Goal: Task Accomplishment & Management: Manage account settings

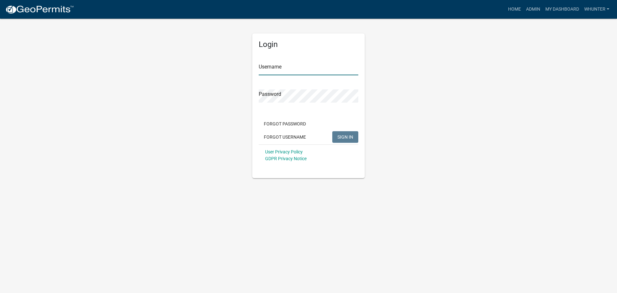
type input "whunter"
click at [342, 138] on span "SIGN IN" at bounding box center [345, 136] width 16 height 5
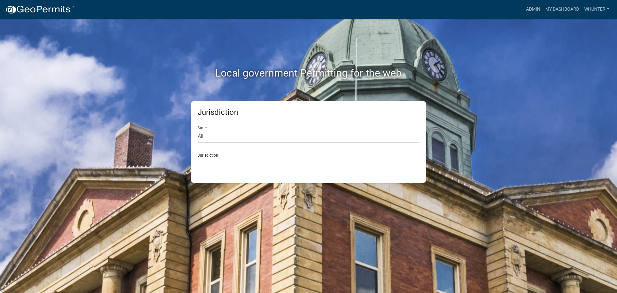
click at [339, 138] on select "All [US_STATE] [US_STATE] [US_STATE] [US_STATE] [US_STATE] [US_STATE] [US_STATE…" at bounding box center [309, 136] width 222 height 13
select select "[US_STATE]"
click at [198, 130] on select "All [US_STATE] [US_STATE] [US_STATE] [US_STATE] [US_STATE] [US_STATE] [US_STATE…" at bounding box center [309, 136] width 222 height 13
drag, startPoint x: 322, startPoint y: 142, endPoint x: 314, endPoint y: 166, distance: 25.2
click at [314, 166] on select "City of [GEOGRAPHIC_DATA], [US_STATE] [GEOGRAPHIC_DATA], [US_STATE][PERSON_NAME…" at bounding box center [309, 163] width 222 height 13
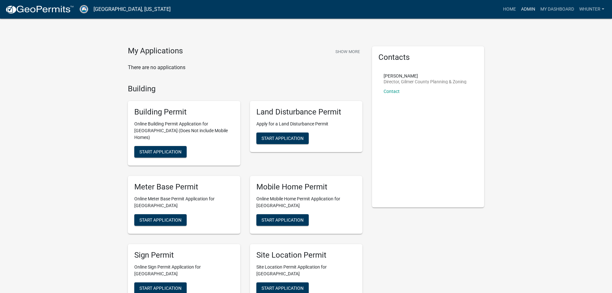
click at [527, 6] on link "Admin" at bounding box center [528, 9] width 19 height 12
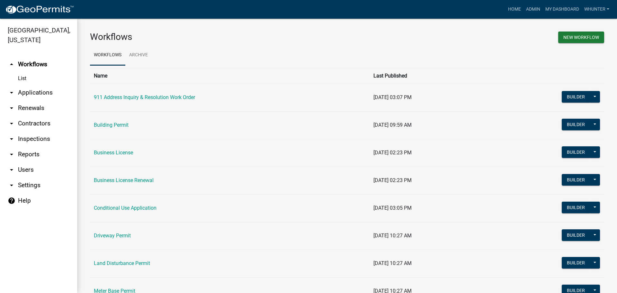
click at [31, 93] on link "arrow_drop_down Applications" at bounding box center [38, 92] width 77 height 15
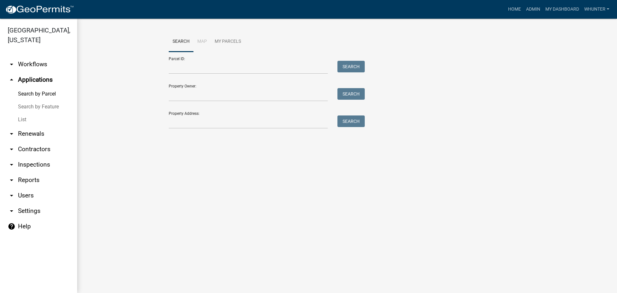
click at [42, 120] on link "List" at bounding box center [38, 119] width 77 height 13
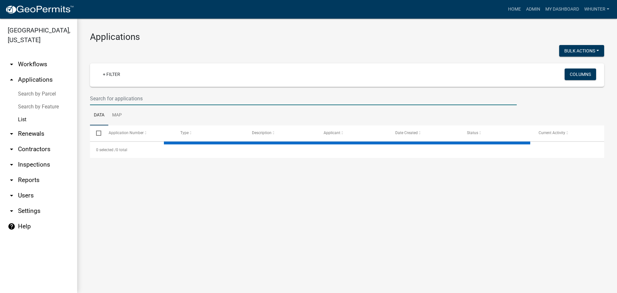
click at [128, 101] on input "text" at bounding box center [303, 98] width 427 height 13
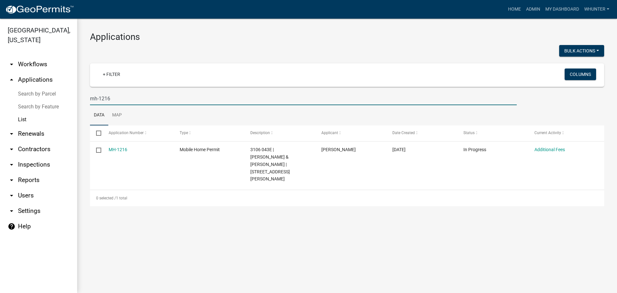
type input "mh-1216"
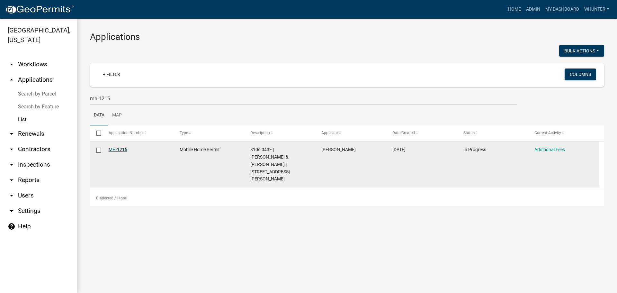
click at [118, 149] on link "MH-1216" at bounding box center [118, 149] width 19 height 5
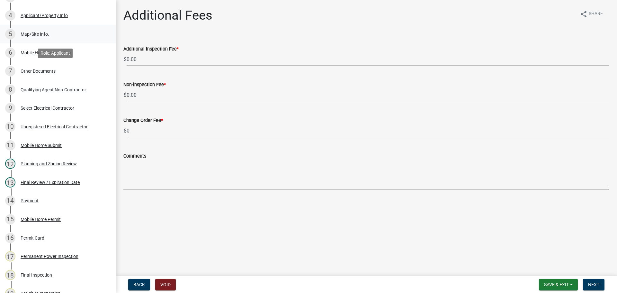
scroll to position [129, 0]
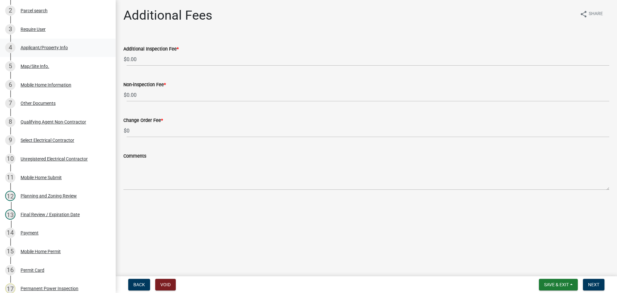
click at [63, 48] on div "Applicant/Property Info" at bounding box center [44, 47] width 47 height 4
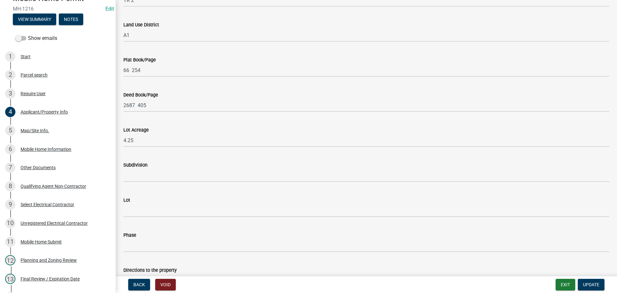
scroll to position [553, 0]
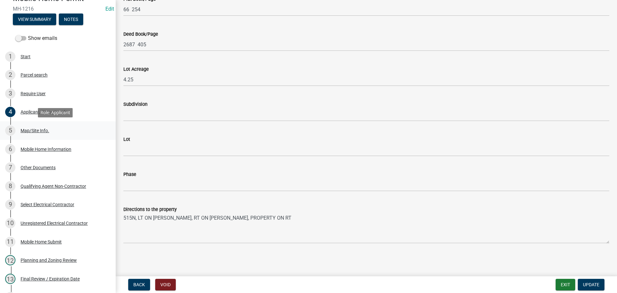
click at [37, 130] on div "Map/Site Info." at bounding box center [35, 130] width 29 height 4
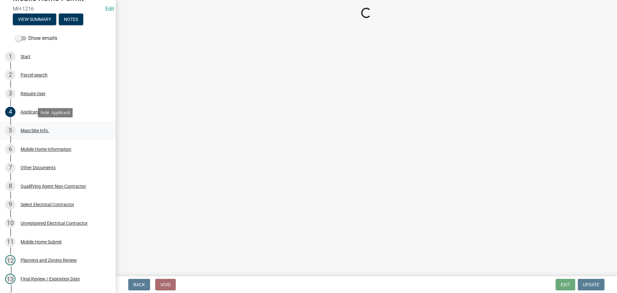
scroll to position [0, 0]
select select "6d3c22a4-bb85-4608-b1e4-8a8b34b9a216"
select select "92a37e23-3b7d-408e-b3c7-0afbe39b0942"
select select "c9feaa94-b03b-4165-97cf-90fdf63947c5"
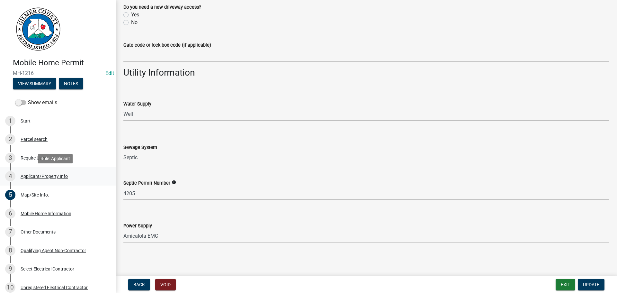
click at [40, 169] on link "4 Applicant/Property Info" at bounding box center [58, 176] width 116 height 19
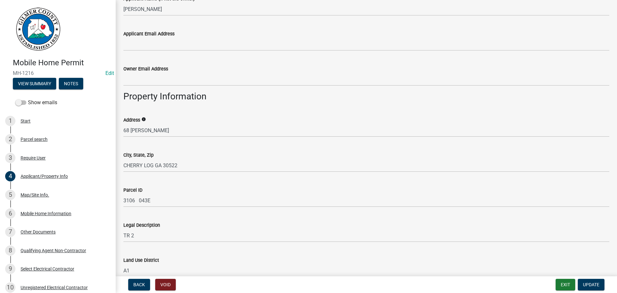
scroll to position [225, 0]
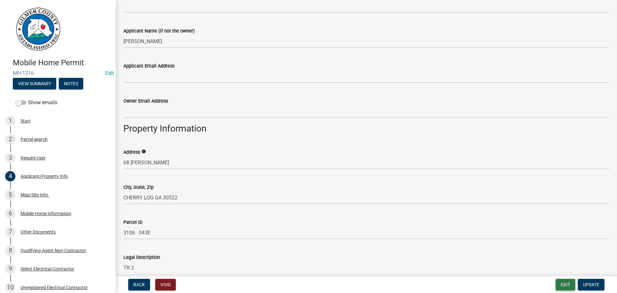
click at [562, 283] on button "Exit" at bounding box center [566, 285] width 20 height 12
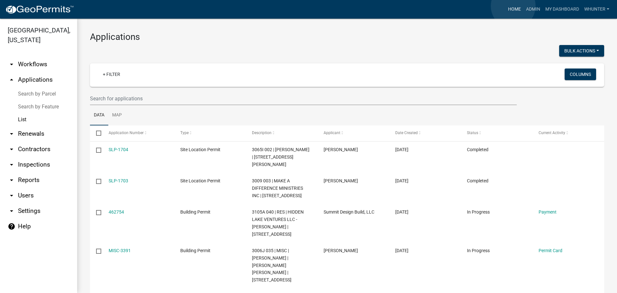
click at [513, 6] on link "Home" at bounding box center [515, 9] width 18 height 12
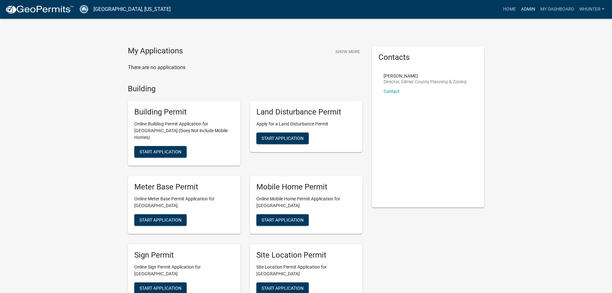
click at [522, 9] on link "Admin" at bounding box center [528, 9] width 19 height 12
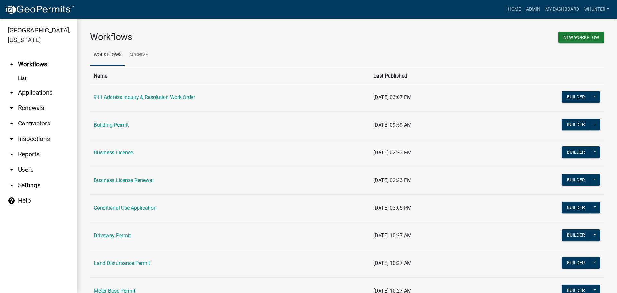
click at [26, 86] on link "arrow_drop_down Applications" at bounding box center [38, 92] width 77 height 15
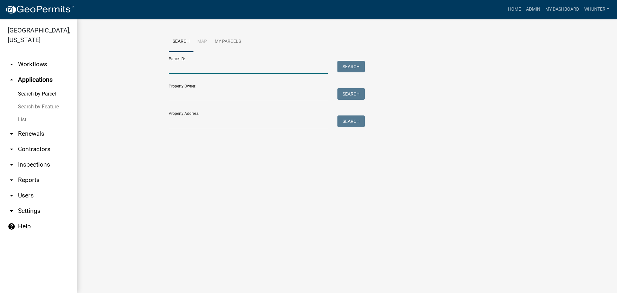
click at [197, 69] on input "Parcel ID:" at bounding box center [248, 67] width 159 height 13
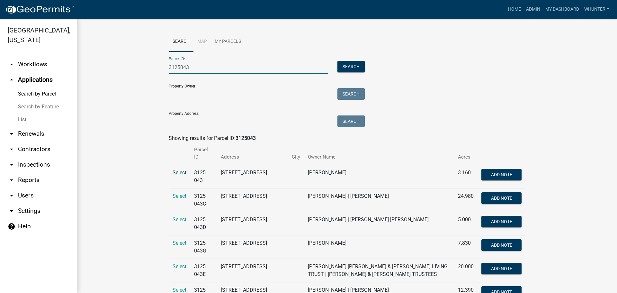
type input "3125043"
click at [180, 169] on span "Select" at bounding box center [180, 172] width 14 height 6
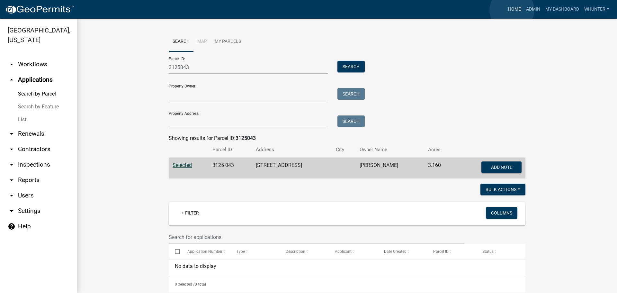
click at [512, 10] on link "Home" at bounding box center [515, 9] width 18 height 12
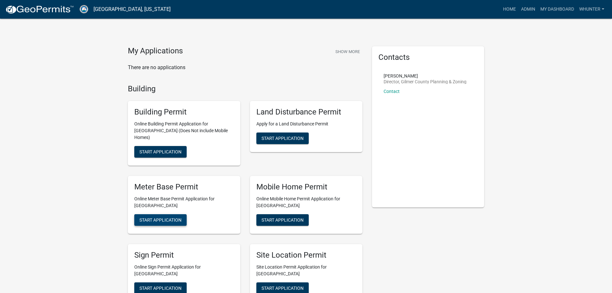
click at [164, 217] on span "Start Application" at bounding box center [160, 219] width 42 height 5
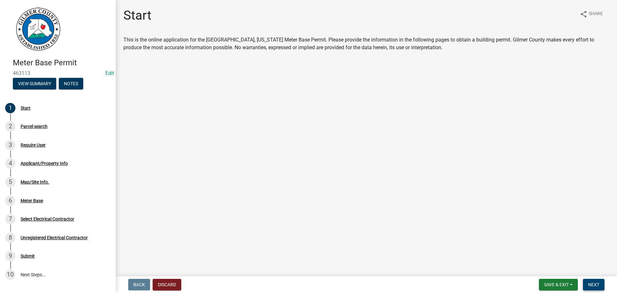
click at [603, 287] on button "Next" at bounding box center [594, 285] width 22 height 12
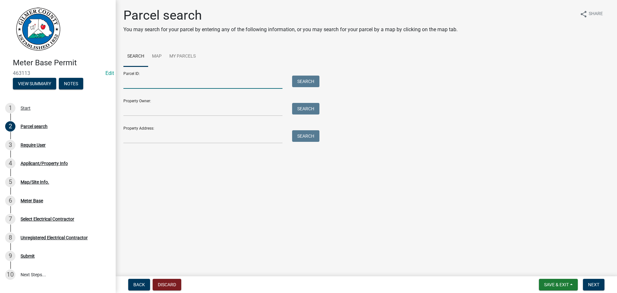
click at [184, 81] on input "Parcel ID:" at bounding box center [202, 82] width 159 height 13
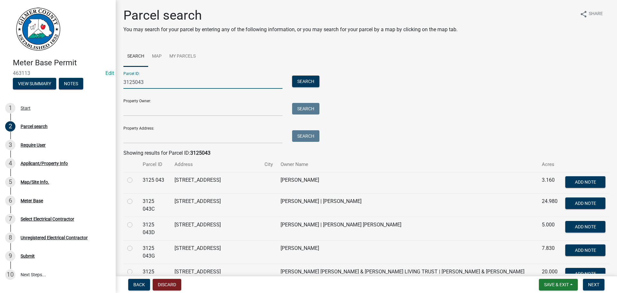
type input "3125043"
click at [135, 176] on label at bounding box center [135, 176] width 0 height 0
click at [135, 180] on 043 "radio" at bounding box center [137, 178] width 4 height 4
radio 043 "true"
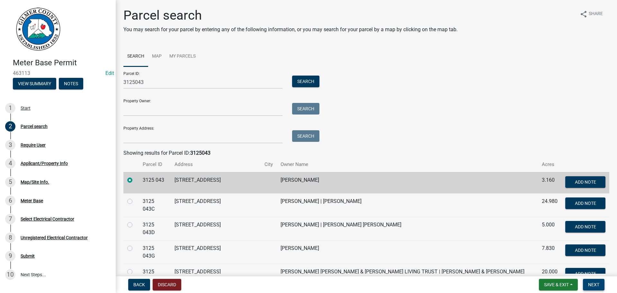
click at [595, 283] on span "Next" at bounding box center [593, 284] width 11 height 5
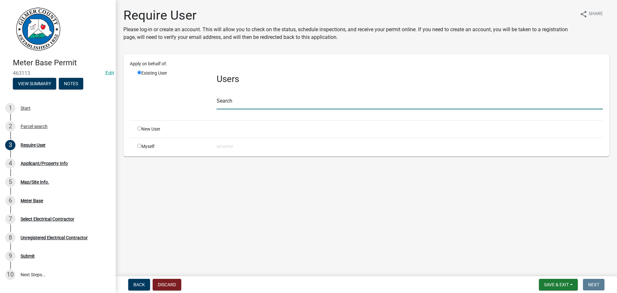
click at [238, 105] on input "text" at bounding box center [410, 102] width 386 height 13
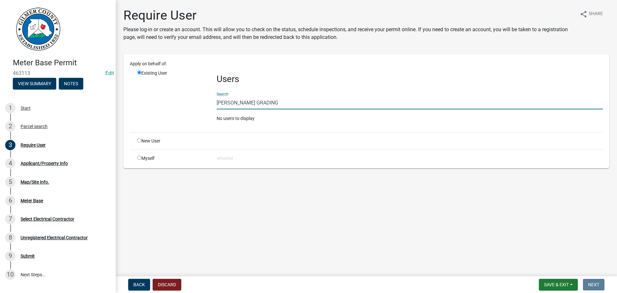
type input "[PERSON_NAME] GRADING"
click at [134, 140] on div "New User" at bounding box center [171, 141] width 79 height 7
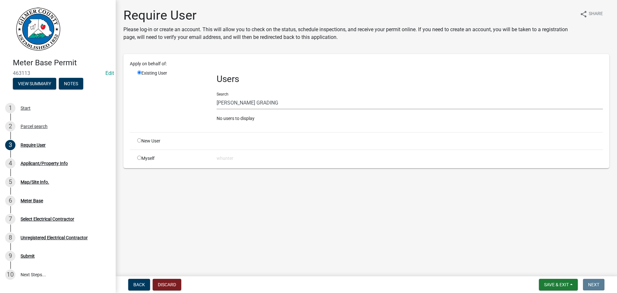
click at [143, 140] on div "New User" at bounding box center [171, 141] width 79 height 7
click at [144, 140] on div "New User" at bounding box center [171, 141] width 79 height 7
click at [139, 140] on input "radio" at bounding box center [139, 140] width 4 height 4
radio input "true"
radio input "false"
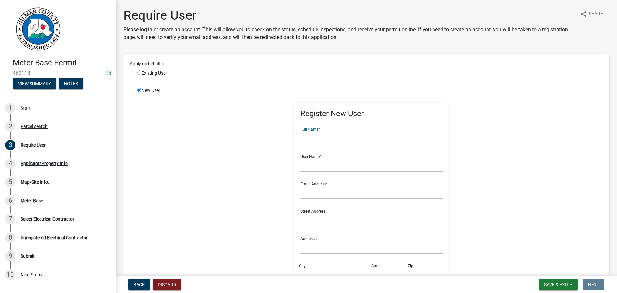
drag, startPoint x: 351, startPoint y: 134, endPoint x: 594, endPoint y: 169, distance: 245.5
click at [351, 134] on input "text" at bounding box center [372, 137] width 142 height 13
type input "[PERSON_NAME] GRADING"
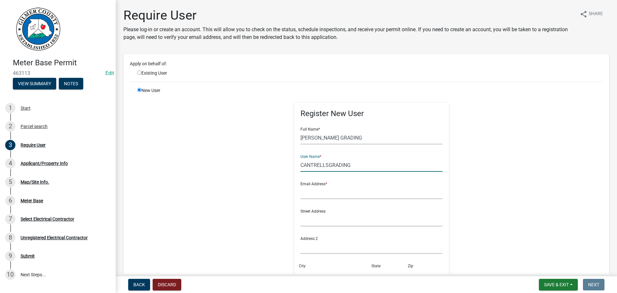
type input "CANTRELLSGRADING"
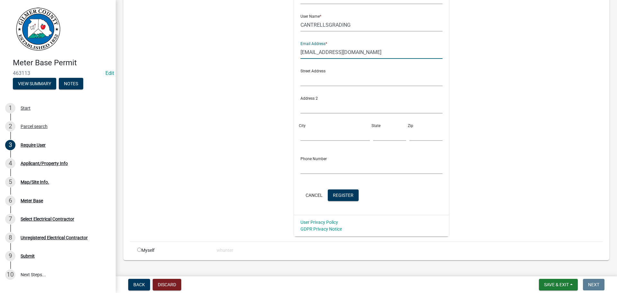
scroll to position [152, 0]
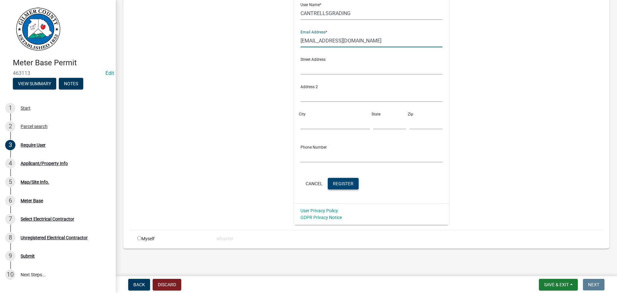
type input "[EMAIL_ADDRESS][DOMAIN_NAME]"
click at [337, 185] on span "Register" at bounding box center [343, 183] width 21 height 5
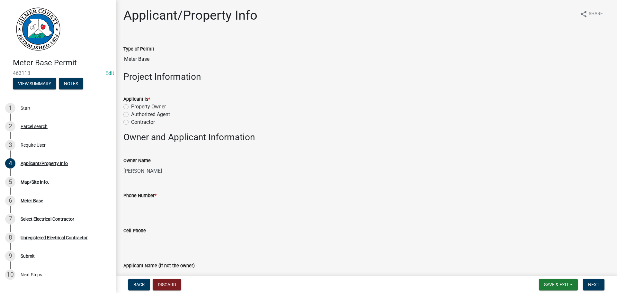
click at [157, 108] on label "Property Owner" at bounding box center [148, 107] width 35 height 8
click at [135, 107] on input "Property Owner" at bounding box center [133, 105] width 4 height 4
radio input "true"
click at [138, 121] on label "Contractor" at bounding box center [143, 122] width 24 height 8
click at [135, 121] on input "Contractor" at bounding box center [133, 120] width 4 height 4
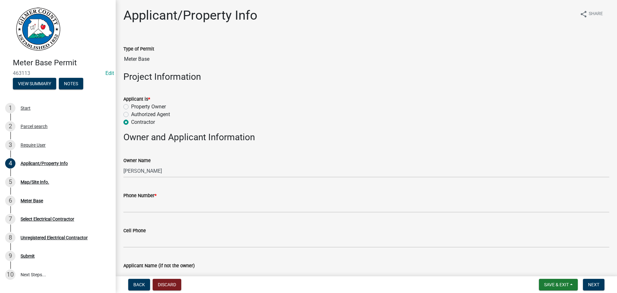
radio input "true"
click at [165, 198] on div "Phone Number *" at bounding box center [366, 196] width 486 height 8
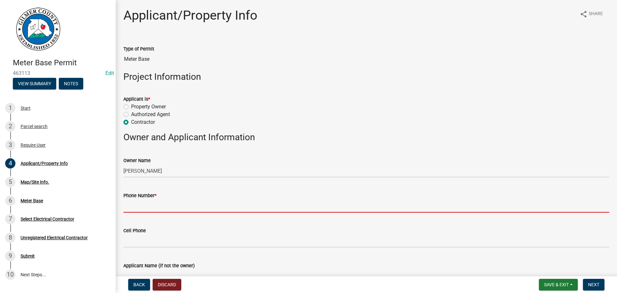
drag, startPoint x: 250, startPoint y: 208, endPoint x: 262, endPoint y: 208, distance: 11.9
click at [250, 208] on input "Phone Number *" at bounding box center [366, 205] width 486 height 13
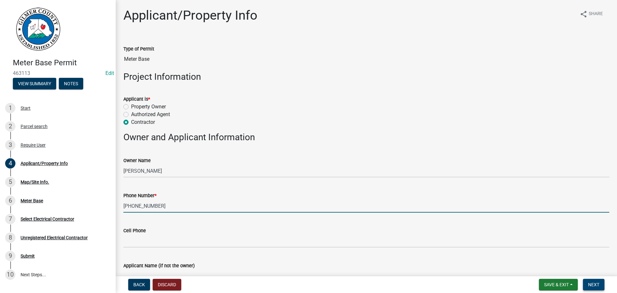
type input "[PHONE_NUMBER]"
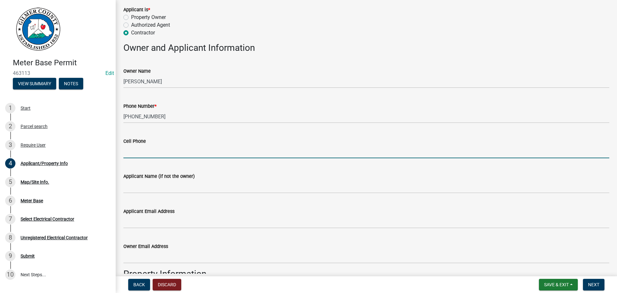
scroll to position [96, 0]
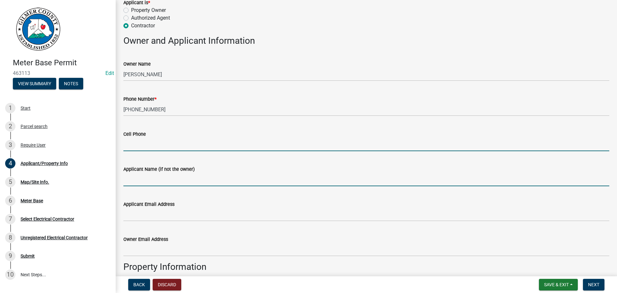
click at [178, 184] on input "Applicant Name (if not the owner)" at bounding box center [366, 179] width 486 height 13
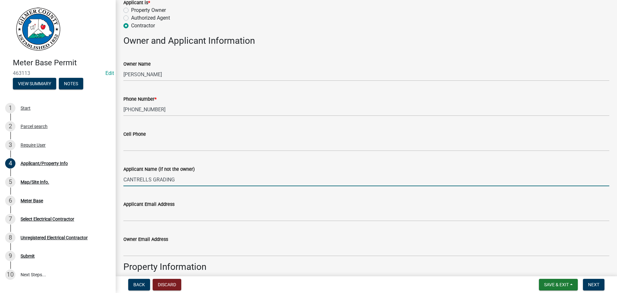
type input "CANTRELLS GRADING"
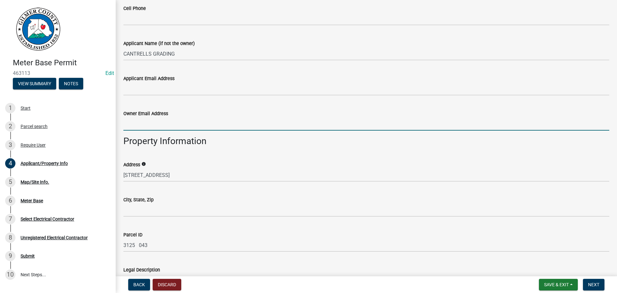
scroll to position [225, 0]
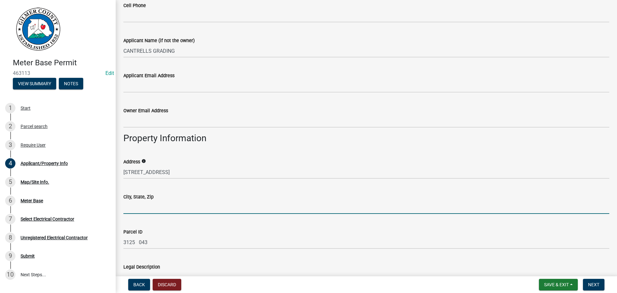
click at [133, 203] on input "City, State, Zip" at bounding box center [366, 207] width 486 height 13
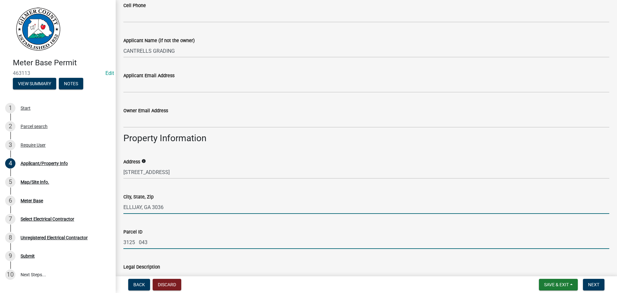
click at [154, 208] on input "ELLIJAY, GA 3036" at bounding box center [366, 207] width 486 height 13
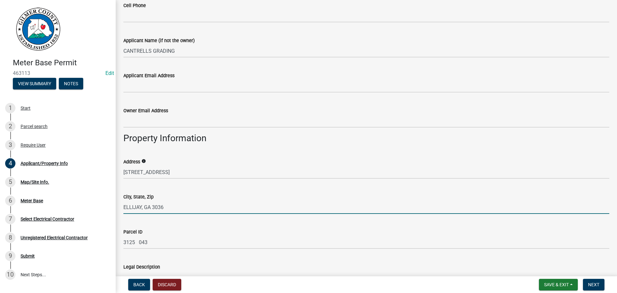
click at [156, 208] on input "ELLIJAY, GA 3036" at bounding box center [366, 207] width 486 height 13
click at [159, 208] on input "ELLIJAY, GA 3036" at bounding box center [366, 207] width 486 height 13
type input "ELLIJAY, [GEOGRAPHIC_DATA] 30536"
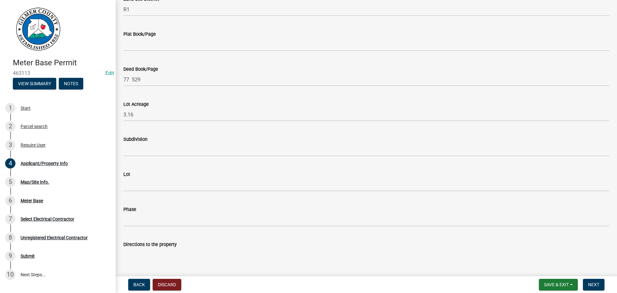
scroll to position [563, 0]
click at [589, 283] on span "Next" at bounding box center [593, 284] width 11 height 5
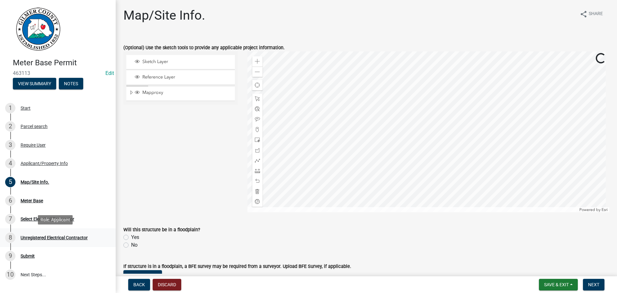
click at [109, 236] on link "8 Unregistered Electrical Contractor" at bounding box center [58, 237] width 116 height 19
click at [131, 245] on label "No" at bounding box center [134, 245] width 6 height 8
click at [131, 245] on input "No" at bounding box center [133, 243] width 4 height 4
radio input "true"
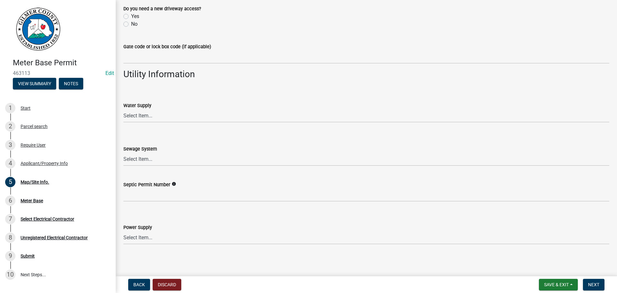
scroll to position [487, 0]
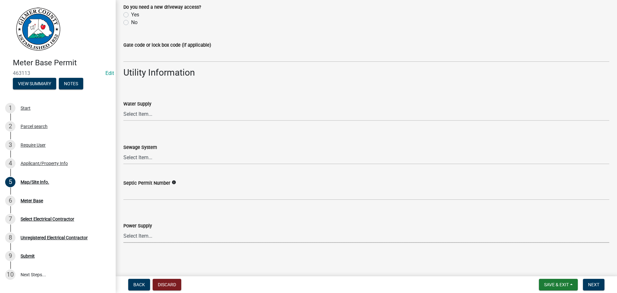
click at [148, 239] on select "Select Item... Amicalola EMC [GEOGRAPHIC_DATA] EMC Tri-State Power [US_STATE] P…" at bounding box center [366, 235] width 486 height 13
drag, startPoint x: 159, startPoint y: 243, endPoint x: 167, endPoint y: 243, distance: 8.4
click at [159, 243] on wm-data-entity-input "Power Supply Select Item... Amicalola EMC [GEOGRAPHIC_DATA] EMC Tri-State Power…" at bounding box center [366, 226] width 486 height 43
click at [168, 240] on select "Select Item... Amicalola EMC [GEOGRAPHIC_DATA] EMC Tri-State Power [US_STATE] P…" at bounding box center [366, 235] width 486 height 13
click at [123, 229] on select "Select Item... Amicalola EMC [GEOGRAPHIC_DATA] EMC Tri-State Power [US_STATE] P…" at bounding box center [366, 235] width 486 height 13
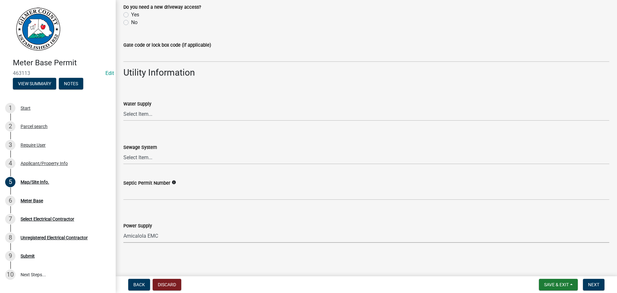
select select "c9feaa94-b03b-4165-97cf-90fdf63947c5"
click at [592, 284] on span "Next" at bounding box center [593, 284] width 11 height 5
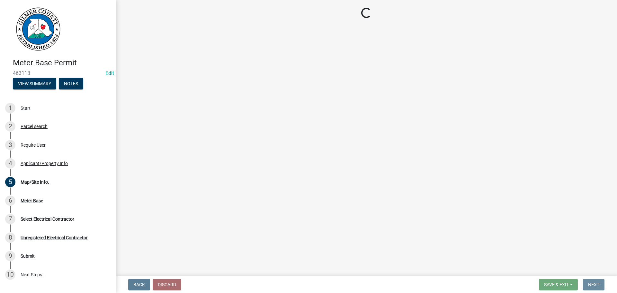
scroll to position [0, 0]
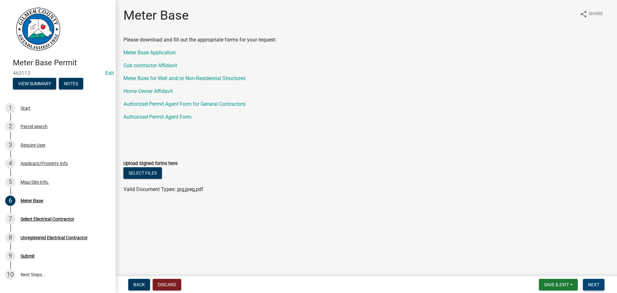
click at [588, 282] on button "Next" at bounding box center [594, 285] width 22 height 12
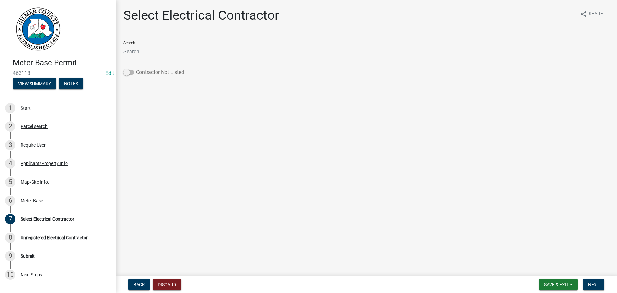
click at [167, 72] on label "Contractor Not Listed" at bounding box center [153, 72] width 61 height 8
click at [136, 68] on input "Contractor Not Listed" at bounding box center [136, 68] width 0 height 0
click at [595, 284] on span "Next" at bounding box center [593, 284] width 11 height 5
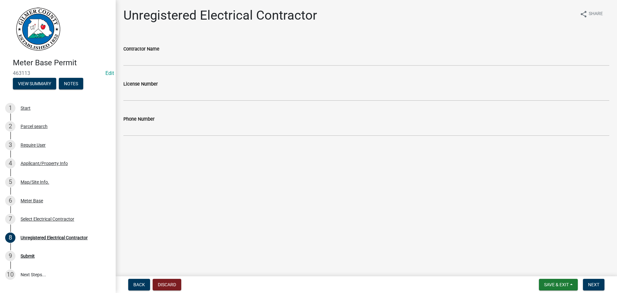
click at [211, 68] on wm-data-entity-input "Contractor Name" at bounding box center [366, 53] width 486 height 35
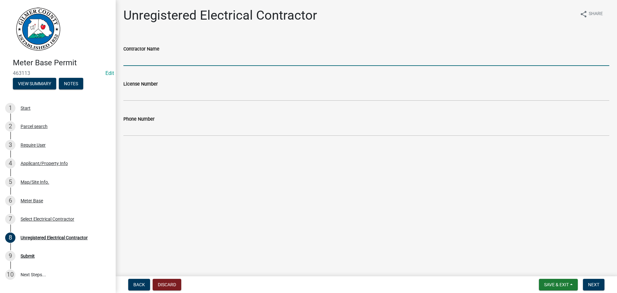
click at [259, 62] on input "Contractor Name" at bounding box center [366, 59] width 486 height 13
type input "[PERSON_NAME] ELECTRIC"
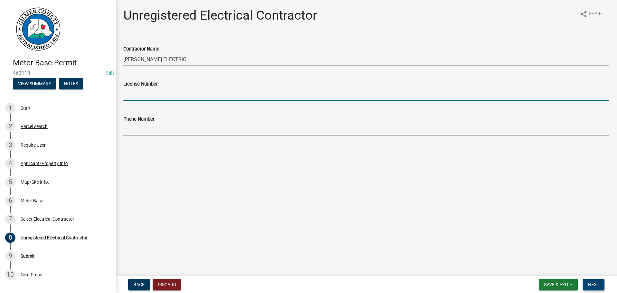
click at [599, 283] on span "Next" at bounding box center [593, 284] width 11 height 5
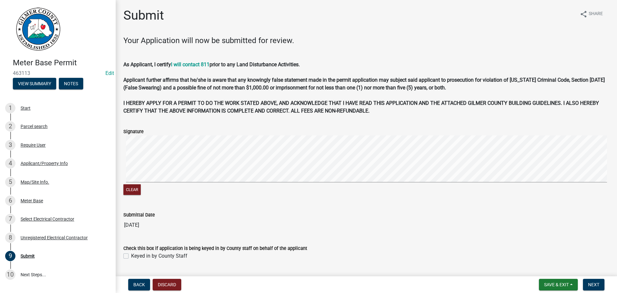
click at [143, 258] on label "Keyed in by County Staff" at bounding box center [159, 256] width 56 height 8
click at [135, 256] on input "Keyed in by County Staff" at bounding box center [133, 254] width 4 height 4
checkbox input "true"
click at [601, 285] on button "Next" at bounding box center [594, 285] width 22 height 12
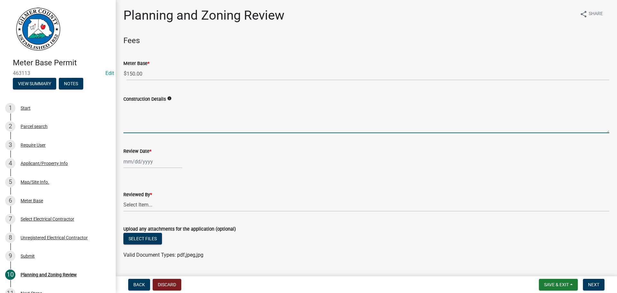
click at [231, 118] on textarea "Construction Details" at bounding box center [366, 118] width 486 height 30
type textarea "METER BOX"
select select "8"
select select "2025"
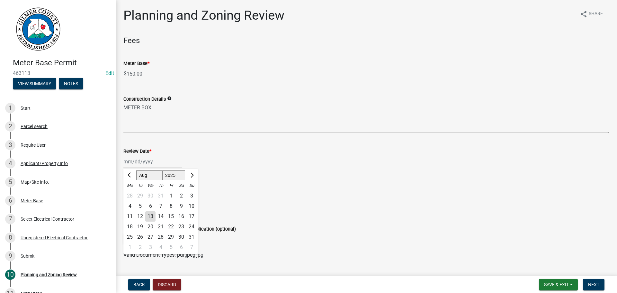
click at [150, 211] on div "13" at bounding box center [150, 216] width 10 height 10
type input "[DATE]"
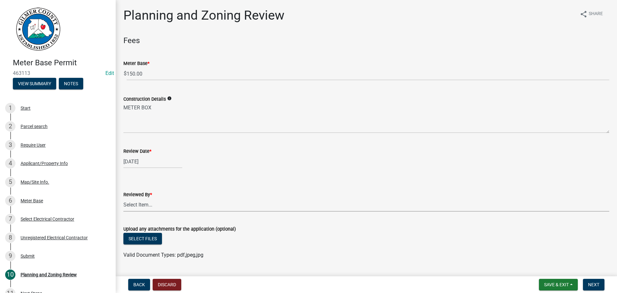
click at [172, 200] on select "Select Item... [PERSON_NAME] [PERSON_NAME] [PERSON_NAME] [PERSON_NAME] [PERSON_…" at bounding box center [366, 204] width 486 height 13
click at [123, 198] on select "Select Item... [PERSON_NAME] [PERSON_NAME] [PERSON_NAME] [PERSON_NAME] [PERSON_…" at bounding box center [366, 204] width 486 height 13
select select "5ce200eb-feb1-496b-8127-7891293955f5"
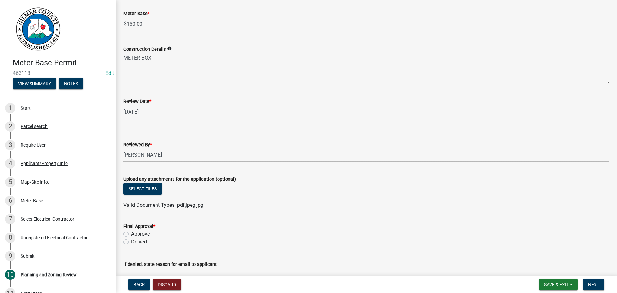
scroll to position [105, 0]
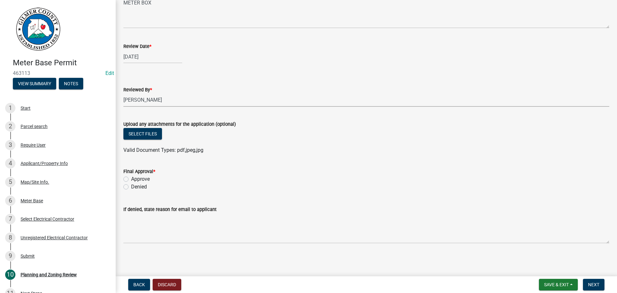
click at [139, 177] on label "Approve" at bounding box center [140, 179] width 19 height 8
click at [135, 177] on input "Approve" at bounding box center [133, 177] width 4 height 4
radio input "true"
drag, startPoint x: 601, startPoint y: 284, endPoint x: 597, endPoint y: 282, distance: 4.7
click at [601, 284] on button "Next" at bounding box center [594, 285] width 22 height 12
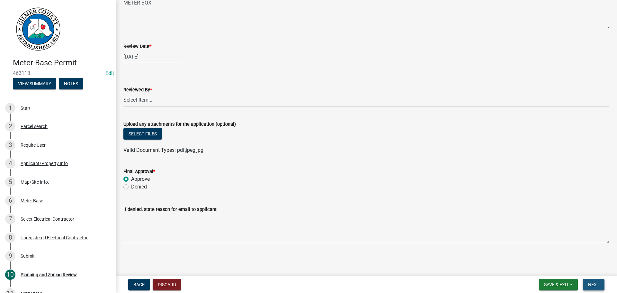
scroll to position [0, 0]
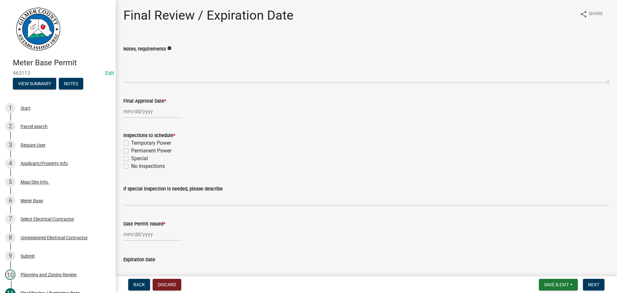
drag, startPoint x: 145, startPoint y: 151, endPoint x: 144, endPoint y: 131, distance: 20.3
click at [145, 151] on label "Permanent Power" at bounding box center [151, 151] width 40 height 8
click at [135, 151] on input "Permanent Power" at bounding box center [133, 149] width 4 height 4
checkbox input "true"
checkbox input "false"
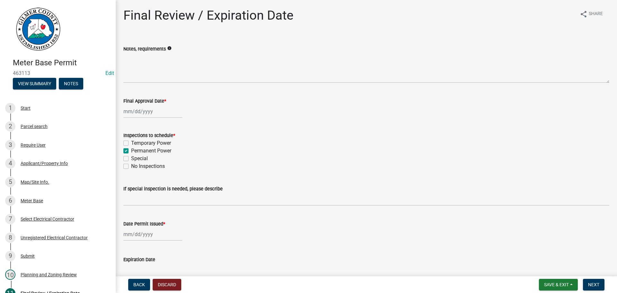
checkbox input "true"
checkbox input "false"
select select "8"
select select "2025"
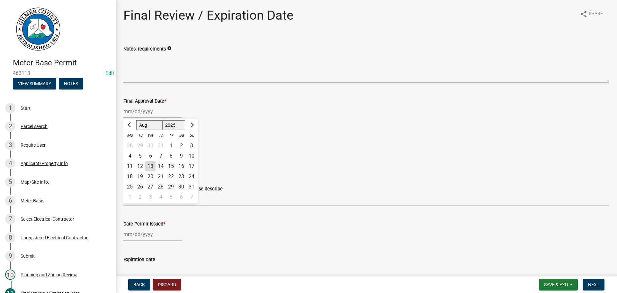
click at [144, 113] on div "[PERSON_NAME] Feb Mar Apr [PERSON_NAME][DATE] Oct Nov [DATE] 1526 1527 1528 152…" at bounding box center [152, 111] width 59 height 13
click at [152, 166] on div "13" at bounding box center [150, 166] width 10 height 10
type input "[DATE]"
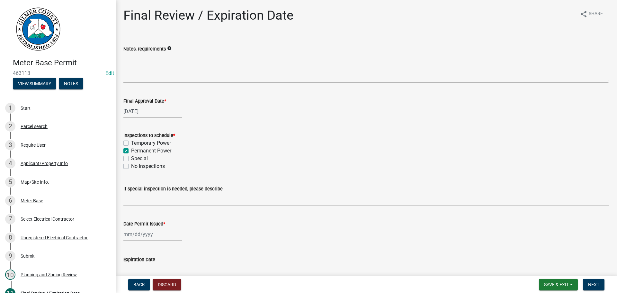
click at [149, 238] on div at bounding box center [152, 234] width 59 height 13
select select "8"
select select "2025"
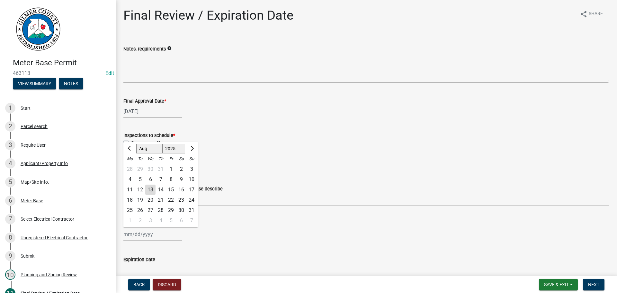
click at [153, 190] on div "13" at bounding box center [150, 189] width 10 height 10
type input "[DATE]"
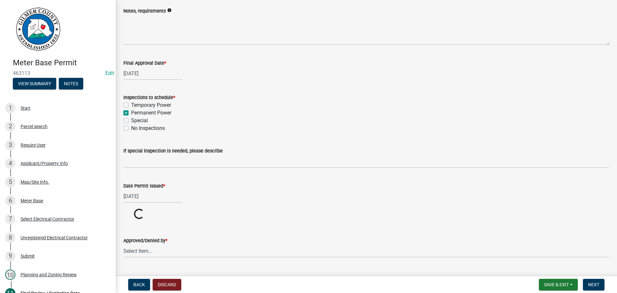
scroll to position [53, 0]
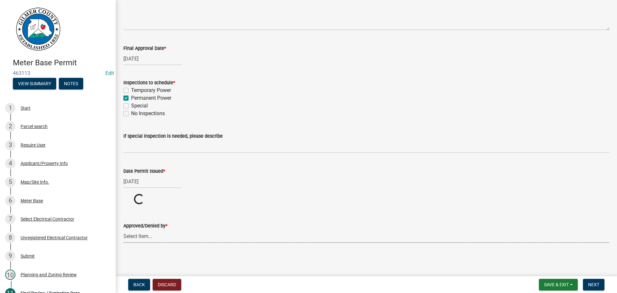
click at [171, 238] on div "Approved/Denied by * Select Item... [PERSON_NAME] [PERSON_NAME] [PERSON_NAME] […" at bounding box center [366, 224] width 486 height 38
click at [123, 254] on select "Select Item... [PERSON_NAME] [PERSON_NAME] [PERSON_NAME] [PERSON_NAME] [PERSON_…" at bounding box center [366, 260] width 486 height 13
select select "5ce200eb-feb1-496b-8127-7891293955f5"
click at [595, 284] on span "Next" at bounding box center [593, 284] width 11 height 5
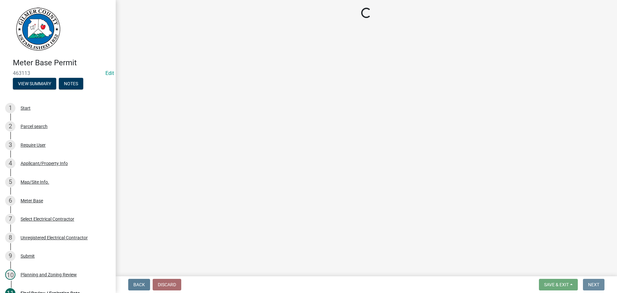
scroll to position [0, 0]
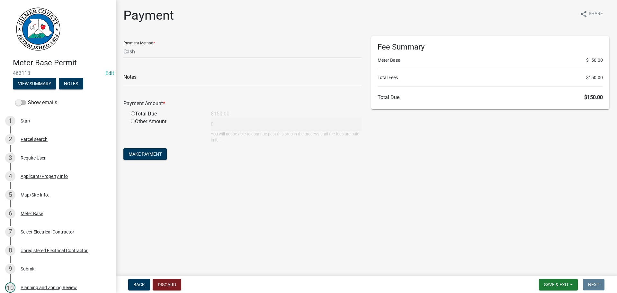
drag, startPoint x: 177, startPoint y: 49, endPoint x: 180, endPoint y: 56, distance: 6.9
click at [178, 50] on select "Credit Card POS Check Cash" at bounding box center [242, 51] width 238 height 13
select select "1: 0"
click at [123, 45] on select "Credit Card POS Check Cash" at bounding box center [242, 51] width 238 height 13
click at [175, 84] on input "text" at bounding box center [242, 78] width 238 height 13
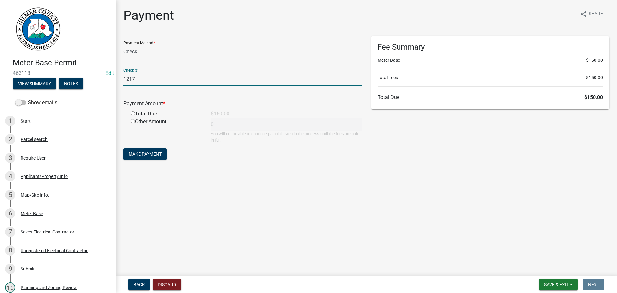
type input "1217"
drag, startPoint x: 138, startPoint y: 111, endPoint x: 133, endPoint y: 113, distance: 5.2
click at [138, 112] on div "Total Due" at bounding box center [166, 114] width 80 height 8
click at [133, 113] on input "radio" at bounding box center [133, 113] width 4 height 4
radio input "true"
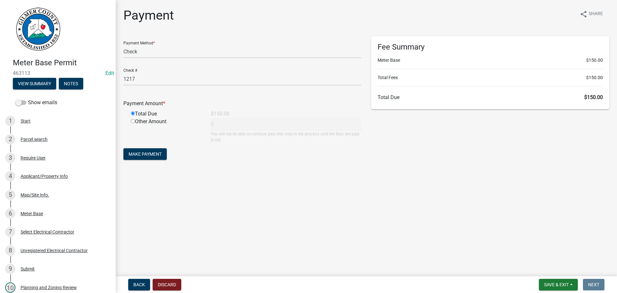
type input "150"
click at [143, 158] on button "Make Payment" at bounding box center [144, 154] width 43 height 12
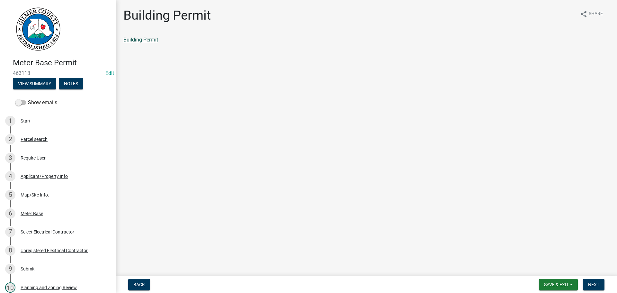
click at [146, 42] on link "Building Permit" at bounding box center [140, 40] width 35 height 6
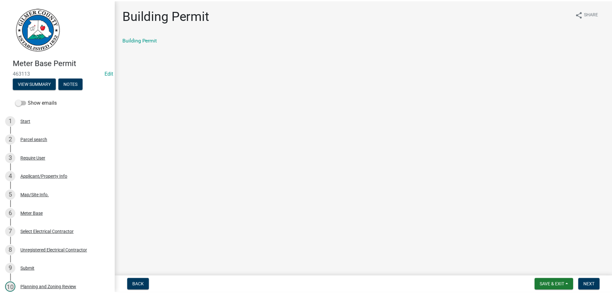
scroll to position [175, 0]
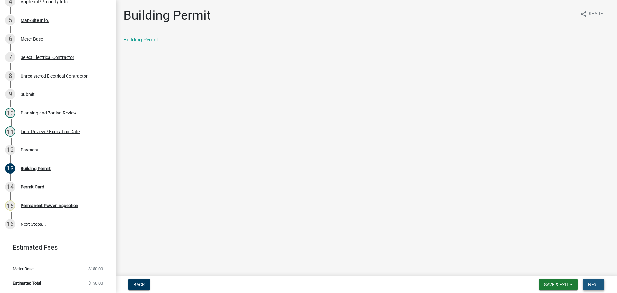
click at [598, 287] on button "Next" at bounding box center [594, 285] width 22 height 12
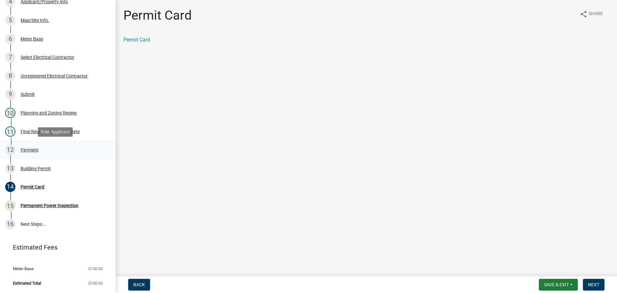
click at [25, 150] on div "Payment" at bounding box center [30, 150] width 18 height 4
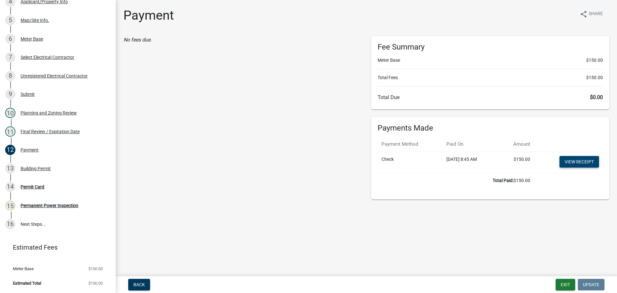
drag, startPoint x: 573, startPoint y: 147, endPoint x: 573, endPoint y: 166, distance: 18.3
click at [573, 148] on th at bounding box center [568, 144] width 69 height 15
click at [573, 166] on link "View receipt" at bounding box center [580, 162] width 40 height 12
click at [566, 285] on button "Exit" at bounding box center [566, 285] width 20 height 12
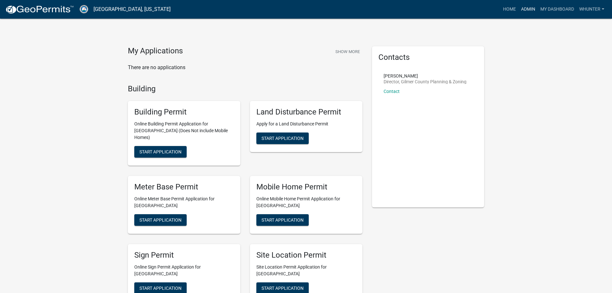
click at [526, 11] on link "Admin" at bounding box center [528, 9] width 19 height 12
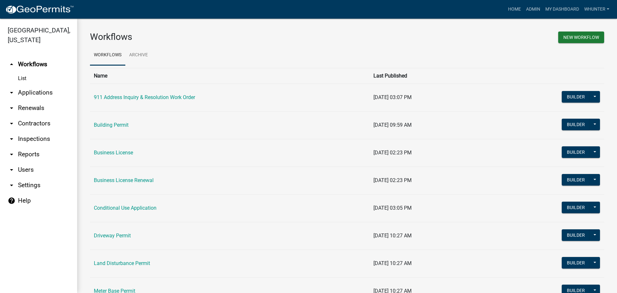
click at [25, 96] on link "arrow_drop_down Applications" at bounding box center [38, 92] width 77 height 15
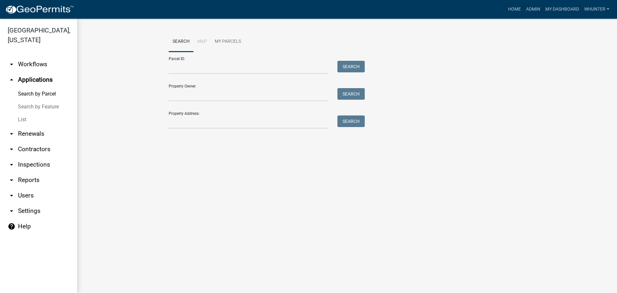
click at [28, 116] on link "List" at bounding box center [38, 119] width 77 height 13
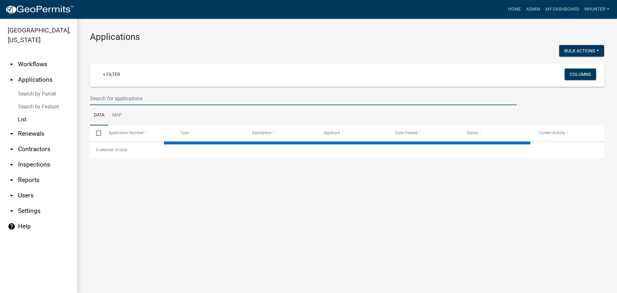
click at [139, 104] on input "text" at bounding box center [303, 98] width 427 height 13
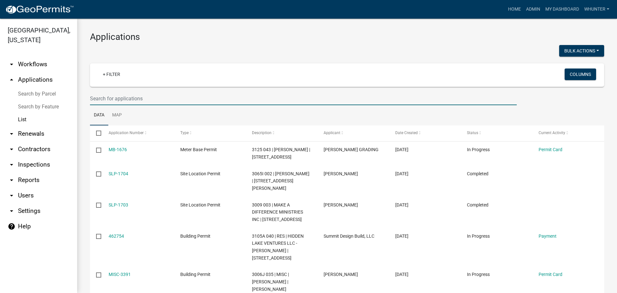
click at [115, 95] on input "text" at bounding box center [303, 98] width 427 height 13
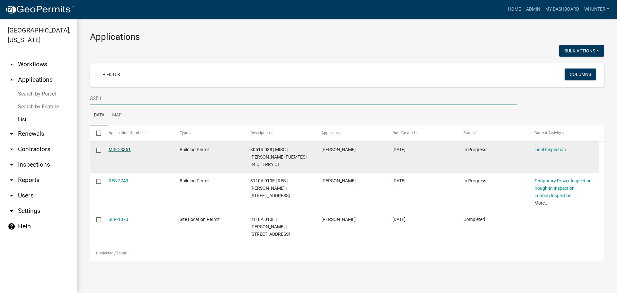
type input "3351"
click at [125, 149] on link "MISC-3351" at bounding box center [120, 149] width 22 height 5
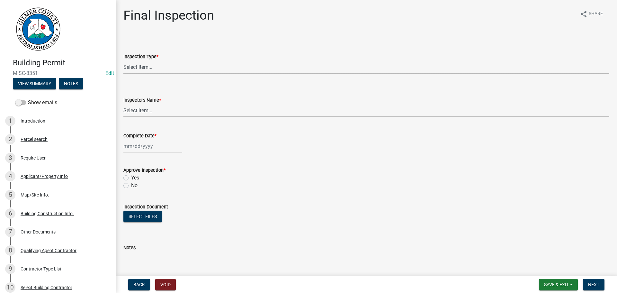
click at [213, 67] on select "Select Item... Final" at bounding box center [366, 66] width 486 height 13
click at [123, 60] on select "Select Item... Final" at bounding box center [366, 66] width 486 height 13
select select "895eead6-d784-4fdc-a4a3-66a9075c153d"
click at [196, 111] on select "Select Item... [PERSON_NAME] ([PERSON_NAME]) EParks ([PERSON_NAME]) [PERSON_NAM…" at bounding box center [366, 110] width 486 height 13
click at [228, 218] on form "Inspection Document Select files" at bounding box center [366, 212] width 486 height 34
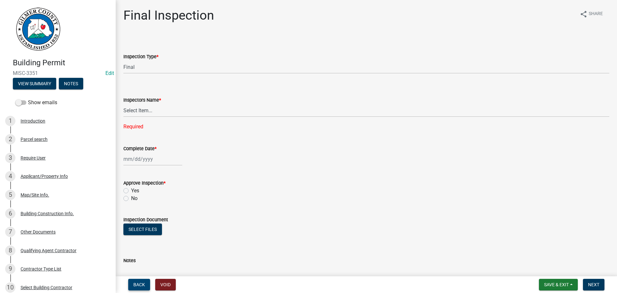
click at [139, 283] on span "Back" at bounding box center [139, 284] width 12 height 5
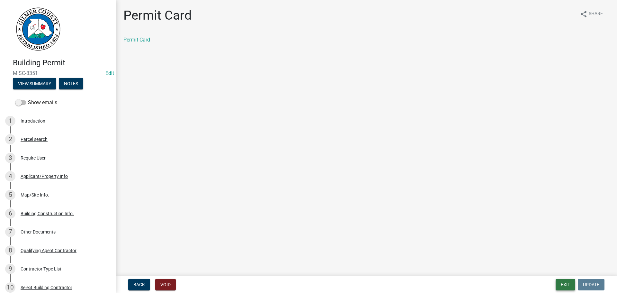
click at [561, 286] on button "Exit" at bounding box center [566, 285] width 20 height 12
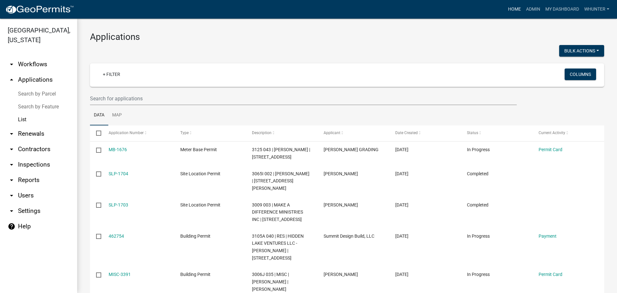
click at [512, 11] on link "Home" at bounding box center [515, 9] width 18 height 12
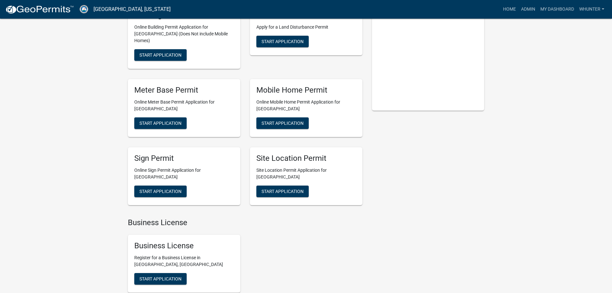
scroll to position [96, 0]
click at [533, 18] on nav "[GEOGRAPHIC_DATA], [US_STATE] more_horiz Home Admin My Dashboard whunter Admin …" at bounding box center [306, 9] width 612 height 19
click at [533, 15] on nav "[GEOGRAPHIC_DATA], [US_STATE] more_horiz Home Admin My Dashboard whunter Admin …" at bounding box center [306, 9] width 612 height 19
click at [532, 11] on link "Admin" at bounding box center [528, 9] width 19 height 12
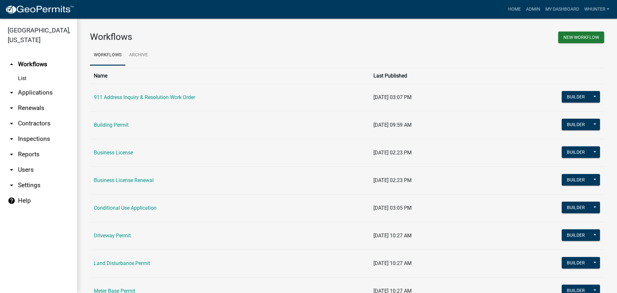
click at [23, 96] on link "arrow_drop_down Applications" at bounding box center [38, 92] width 77 height 15
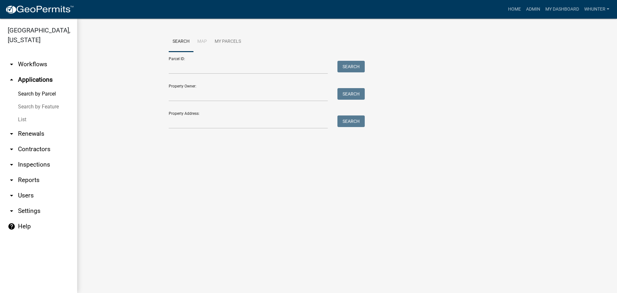
click at [30, 121] on link "List" at bounding box center [38, 119] width 77 height 13
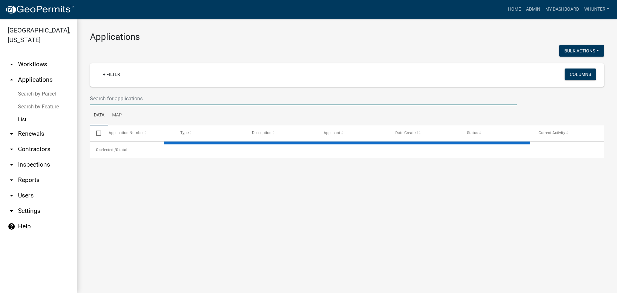
drag, startPoint x: 129, startPoint y: 96, endPoint x: 175, endPoint y: 103, distance: 46.7
click at [133, 96] on input "text" at bounding box center [303, 98] width 427 height 13
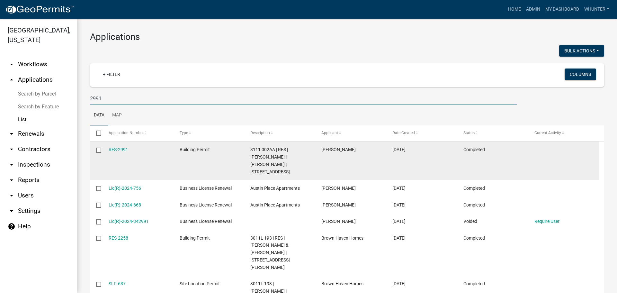
type input "2991"
click at [125, 145] on datatable-body-cell "RES-2991" at bounding box center [137, 160] width 71 height 39
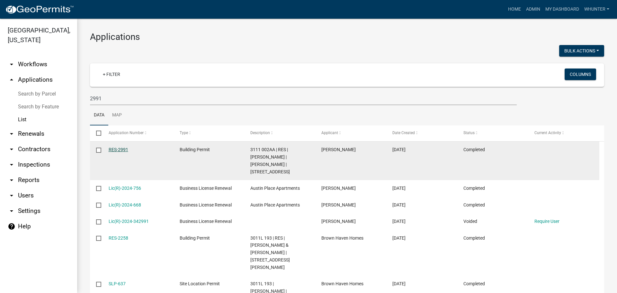
click at [122, 147] on link "RES-2991" at bounding box center [119, 149] width 20 height 5
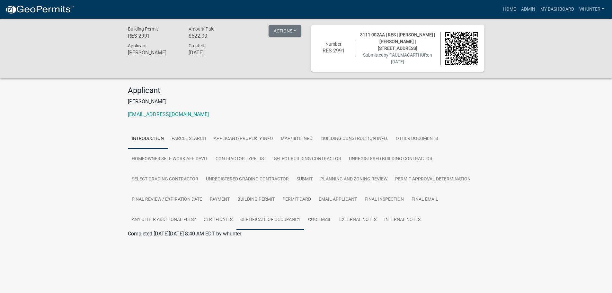
click at [295, 216] on link "Certificate of Occupancy" at bounding box center [271, 220] width 68 height 21
click at [171, 243] on link "Certificate of Occupancy" at bounding box center [156, 241] width 56 height 6
click at [523, 7] on link "Admin" at bounding box center [528, 9] width 19 height 12
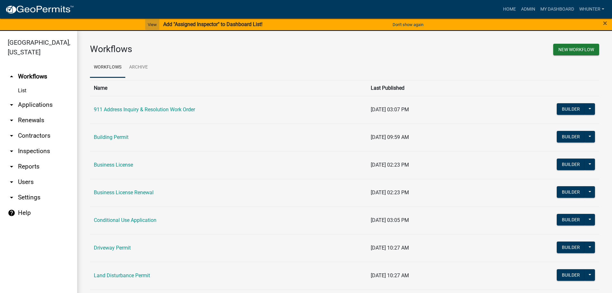
click at [148, 23] on link "View" at bounding box center [152, 24] width 14 height 11
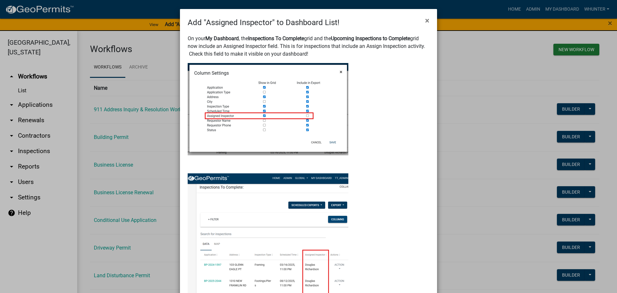
click at [432, 22] on div "Add "Assigned Inspector" to Dashboard List! ×" at bounding box center [308, 18] width 257 height 19
click at [422, 21] on button "×" at bounding box center [427, 21] width 14 height 18
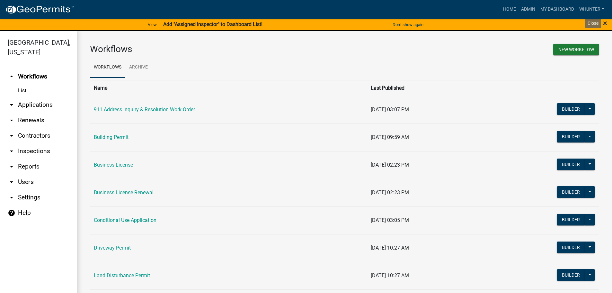
click at [607, 25] on span "×" at bounding box center [605, 23] width 4 height 9
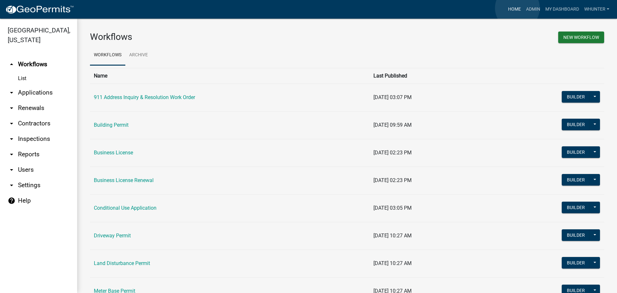
click at [517, 8] on link "Home" at bounding box center [515, 9] width 18 height 12
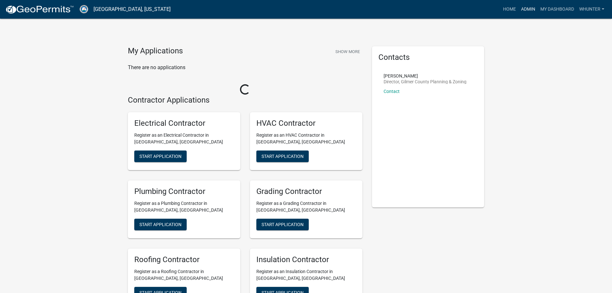
click at [526, 9] on link "Admin" at bounding box center [528, 9] width 19 height 12
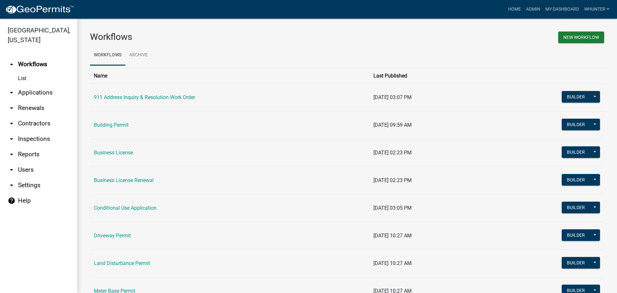
click at [38, 87] on link "arrow_drop_down Applications" at bounding box center [38, 92] width 77 height 15
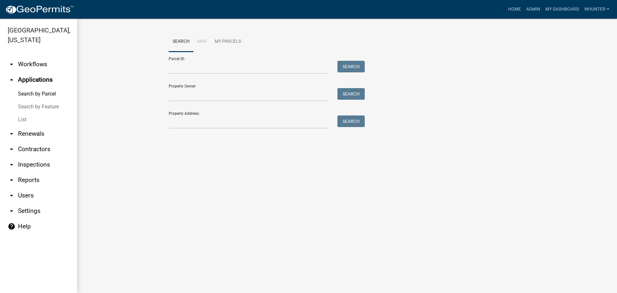
click at [39, 115] on link "List" at bounding box center [38, 119] width 77 height 13
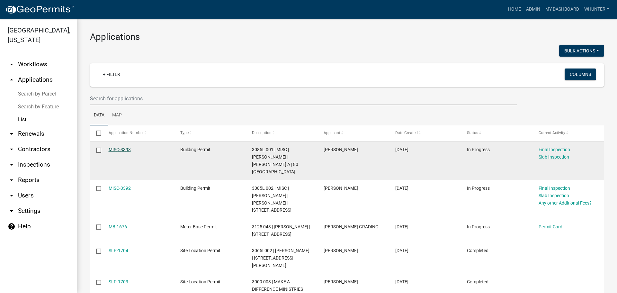
click at [124, 148] on link "MISC-3393" at bounding box center [120, 149] width 22 height 5
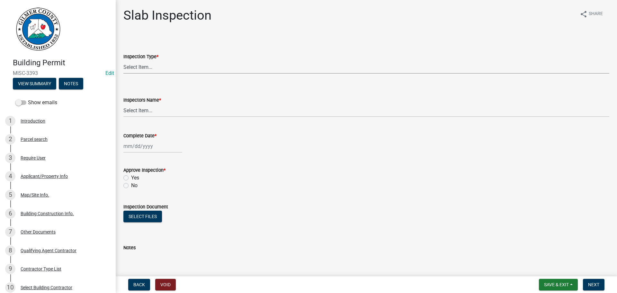
click at [164, 70] on select "Select Item... Slab" at bounding box center [366, 66] width 486 height 13
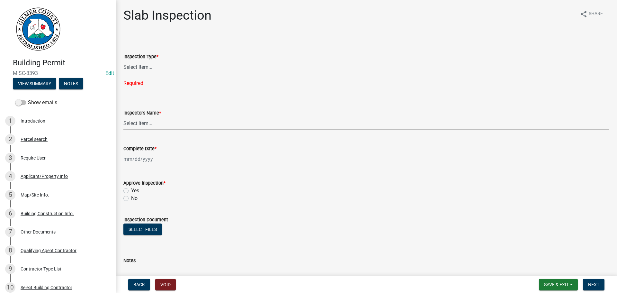
click at [163, 59] on div "Inspection Type *" at bounding box center [366, 57] width 486 height 8
click at [159, 67] on select "Select Item... Slab" at bounding box center [366, 66] width 486 height 13
click at [123, 60] on select "Select Item... Slab" at bounding box center [366, 66] width 486 height 13
select select "f8392651-b403-4067-a830-3c888ccedcbb"
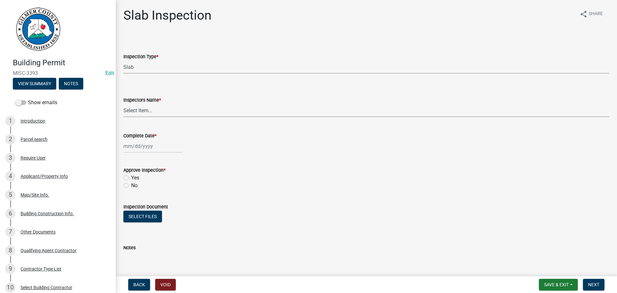
click at [147, 105] on select "Select Item... [PERSON_NAME] ([PERSON_NAME]) [PERSON_NAME] ([PERSON_NAME]) Engi…" at bounding box center [366, 110] width 486 height 13
click at [267, 225] on wm-upload "Select files" at bounding box center [366, 220] width 486 height 18
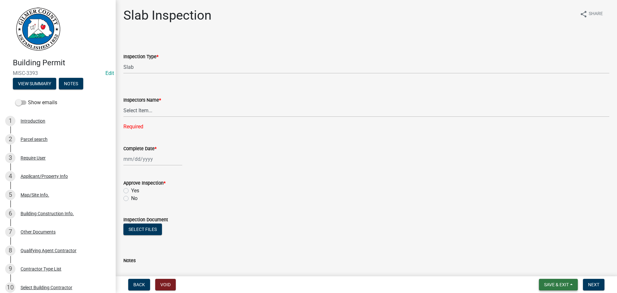
click at [557, 286] on span "Save & Exit" at bounding box center [556, 284] width 25 height 5
click at [254, 111] on select "Select Item... [PERSON_NAME] ([PERSON_NAME]) [PERSON_NAME] ([PERSON_NAME]) Engi…" at bounding box center [366, 110] width 486 height 13
click at [451, 232] on div "Select files" at bounding box center [366, 229] width 486 height 13
click at [564, 282] on span "Save & Exit" at bounding box center [556, 284] width 25 height 5
click at [564, 266] on button "Save & Exit" at bounding box center [551, 267] width 51 height 15
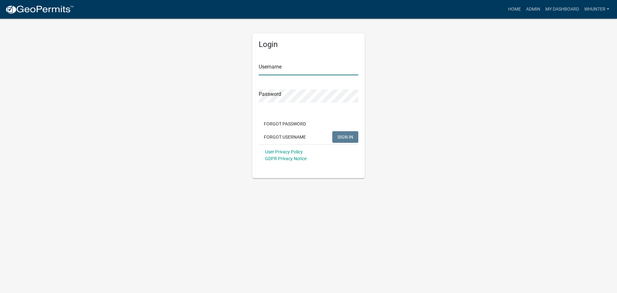
type input "whunter"
click at [345, 135] on button "SIGN IN" at bounding box center [345, 137] width 26 height 12
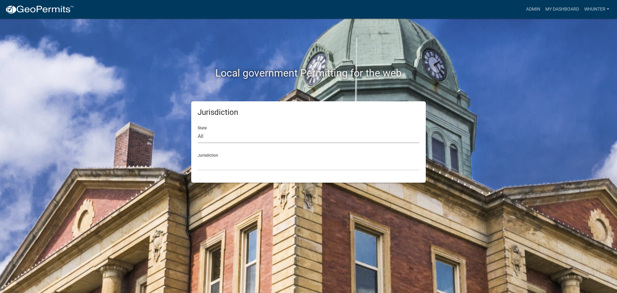
click at [232, 133] on select "All [US_STATE] [US_STATE] [US_STATE] [US_STATE] [US_STATE] [US_STATE] [US_STATE…" at bounding box center [309, 136] width 222 height 13
select select "[US_STATE]"
click at [198, 130] on select "All [US_STATE] [US_STATE] [US_STATE] [US_STATE] [US_STATE] [US_STATE] [US_STATE…" at bounding box center [309, 136] width 222 height 13
click at [227, 173] on div "Jurisdiction State All Colorado Georgia Indiana Iowa Kansas Minnesota Ohio Sout…" at bounding box center [308, 141] width 235 height 81
click at [229, 159] on select "City of [GEOGRAPHIC_DATA], [US_STATE] [GEOGRAPHIC_DATA], [US_STATE][PERSON_NAME…" at bounding box center [309, 163] width 222 height 13
